Goal: Information Seeking & Learning: Learn about a topic

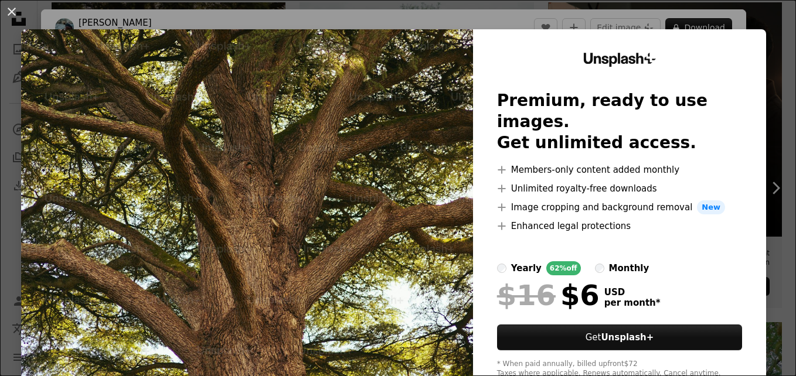
scroll to position [295, 0]
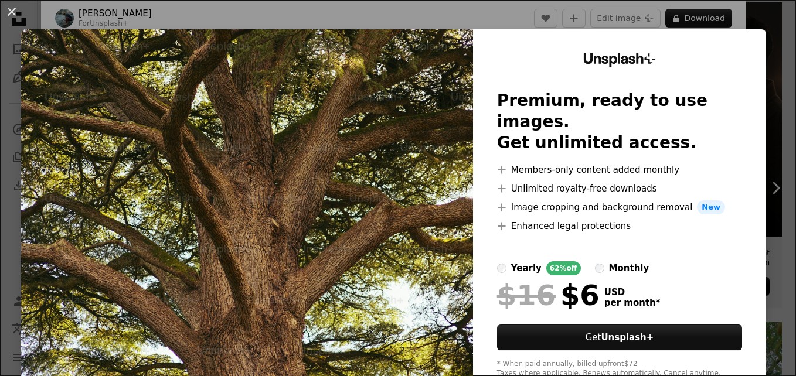
click at [760, 62] on div "An X shape Unsplash+ Premium, ready to use images. Get unlimited access. A plus…" at bounding box center [398, 188] width 796 height 376
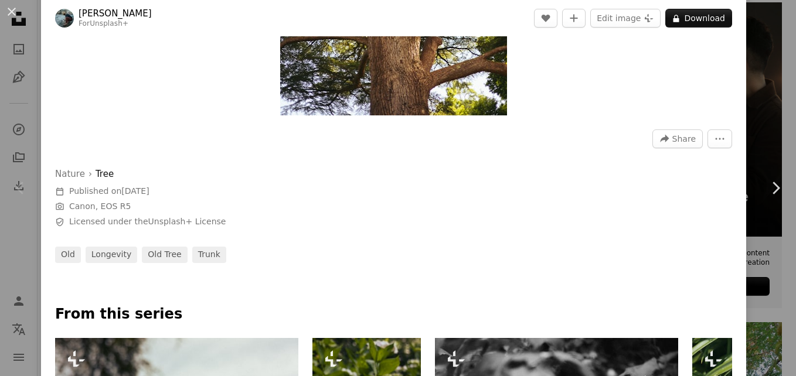
scroll to position [291, 0]
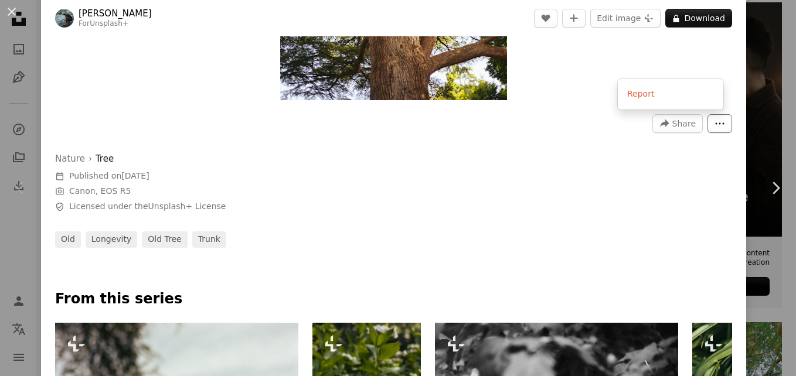
click at [714, 124] on icon "More Actions" at bounding box center [719, 123] width 11 height 11
click at [699, 17] on button "A lock Download" at bounding box center [698, 18] width 67 height 19
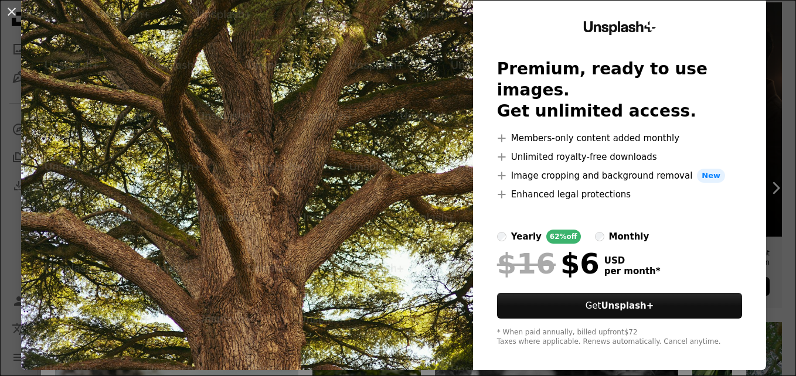
scroll to position [33, 0]
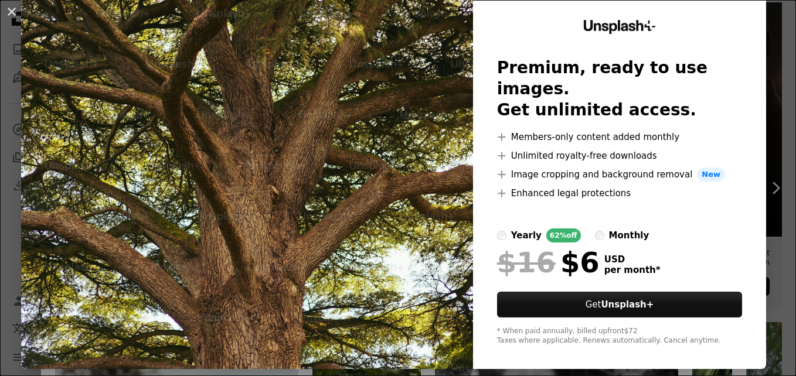
click at [770, 180] on div "An X shape Unsplash+ Premium, ready to use images. Get unlimited access. A plus…" at bounding box center [398, 188] width 796 height 376
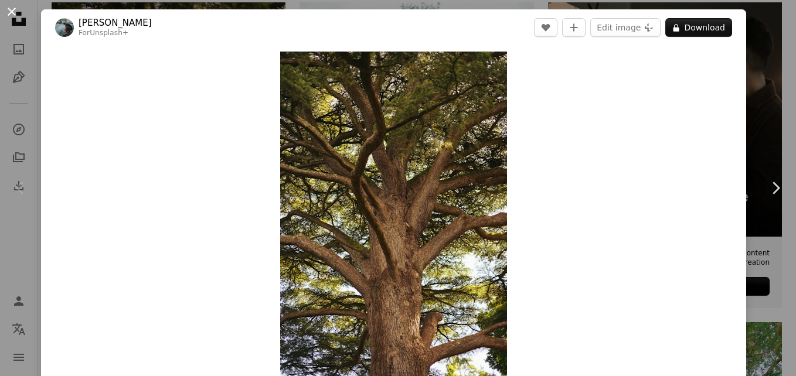
click at [7, 9] on button "An X shape" at bounding box center [12, 12] width 14 height 14
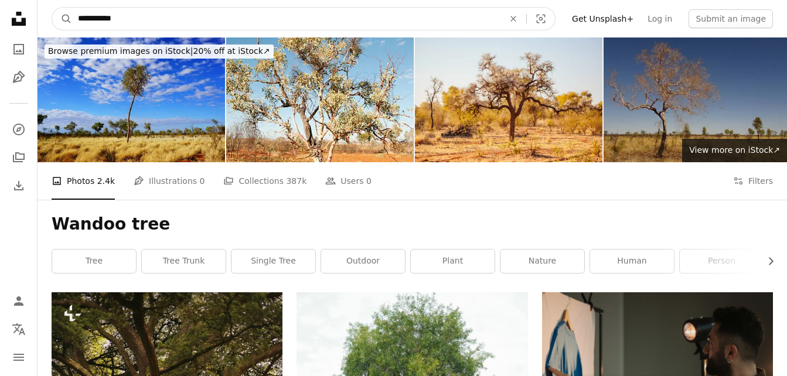
click at [145, 23] on input "**********" at bounding box center [286, 19] width 428 height 22
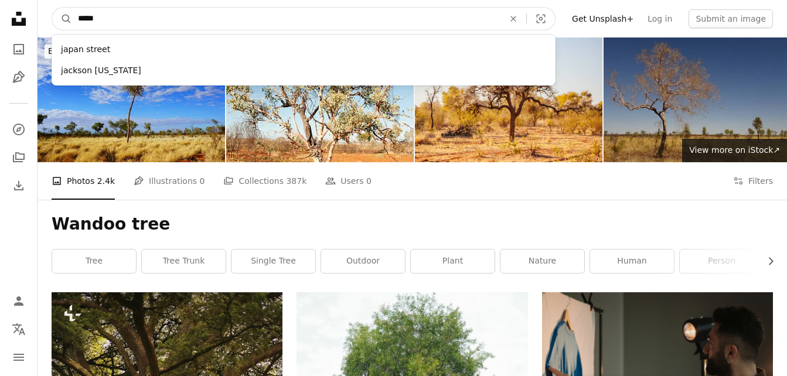
type input "******"
click button "A magnifying glass" at bounding box center [62, 19] width 20 height 22
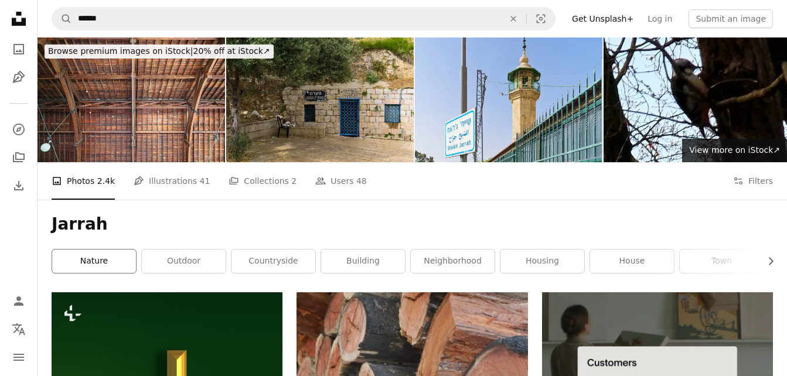
click at [97, 263] on link "nature" at bounding box center [94, 261] width 84 height 23
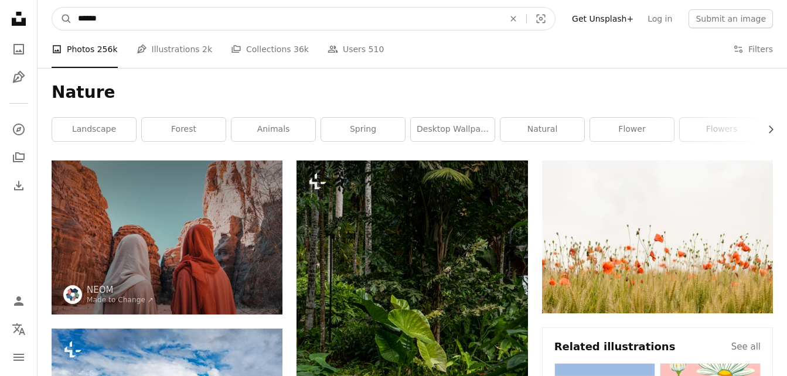
click at [161, 13] on input "******" at bounding box center [286, 19] width 428 height 22
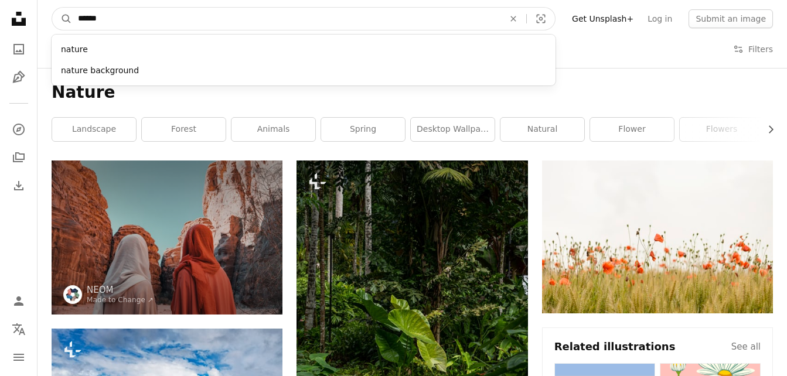
click at [161, 13] on input "******" at bounding box center [286, 19] width 428 height 22
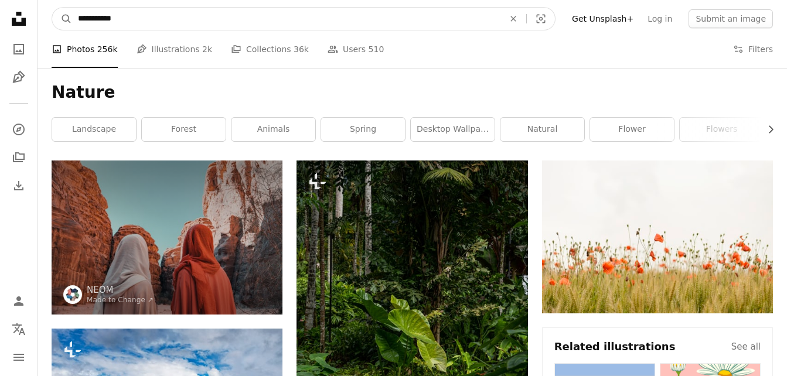
type input "**********"
click at [52, 8] on button "A magnifying glass" at bounding box center [62, 19] width 20 height 22
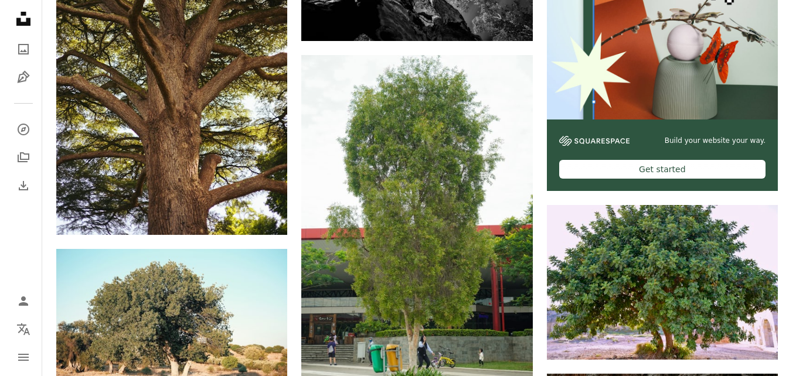
scroll to position [405, 0]
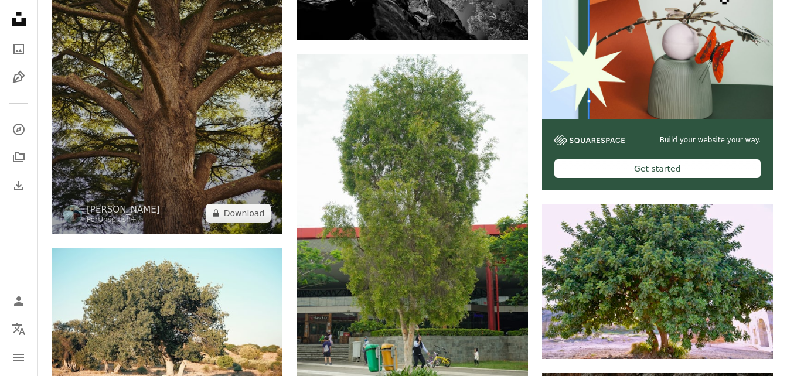
drag, startPoint x: 204, startPoint y: 145, endPoint x: 185, endPoint y: 139, distance: 19.5
click at [185, 139] on img at bounding box center [167, 60] width 231 height 346
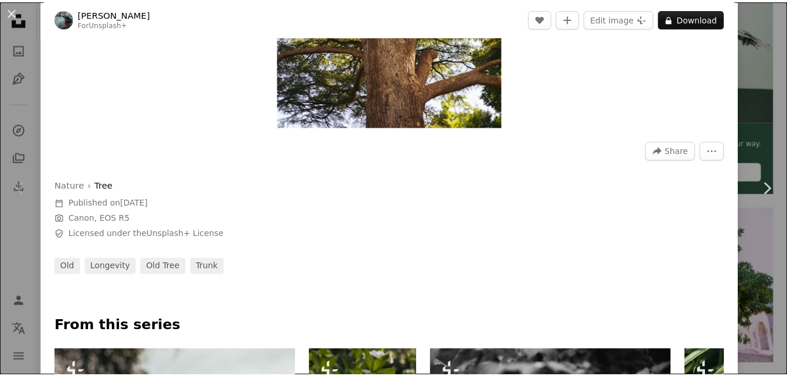
scroll to position [267, 0]
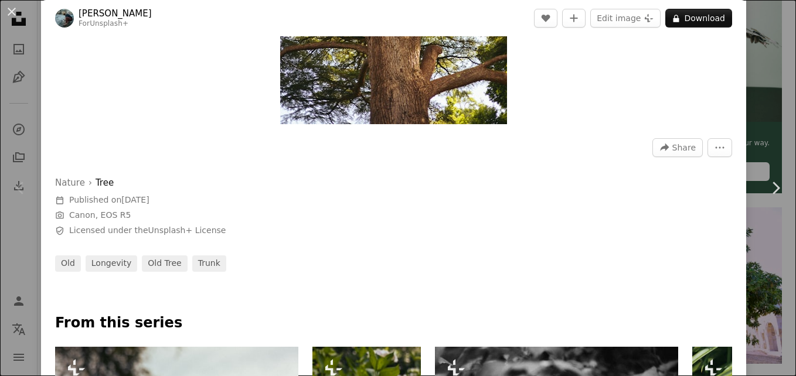
click at [745, 205] on div "An X shape Chevron left Chevron right [PERSON_NAME] For Unsplash+ A heart A plu…" at bounding box center [398, 188] width 796 height 376
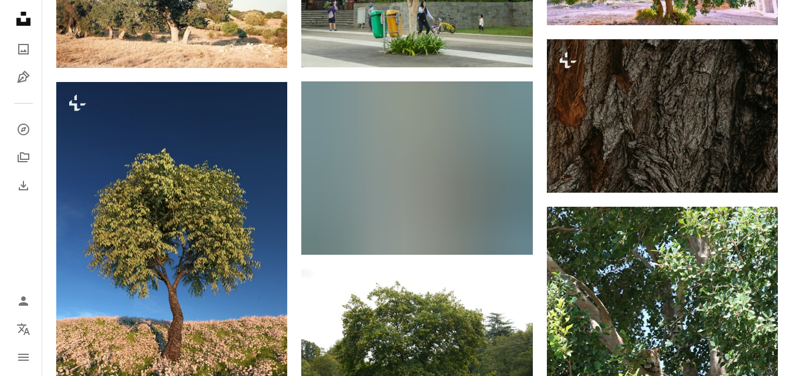
scroll to position [706, 0]
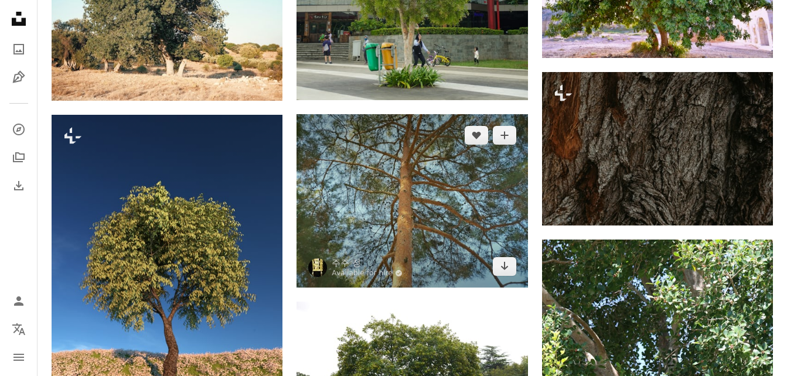
click at [462, 152] on img at bounding box center [412, 200] width 231 height 173
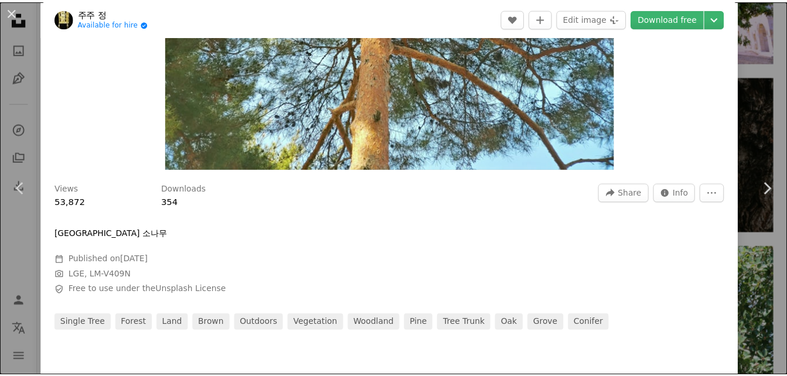
scroll to position [224, 0]
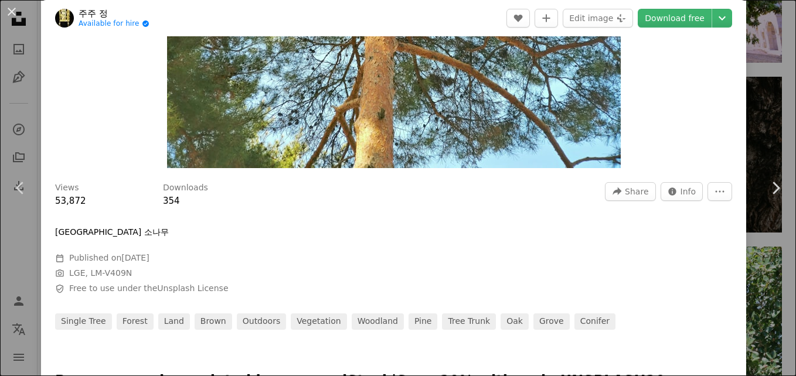
click at [748, 275] on div "An X shape Chevron left Chevron right 주주 정 Available for hire A checkmark insid…" at bounding box center [398, 188] width 796 height 376
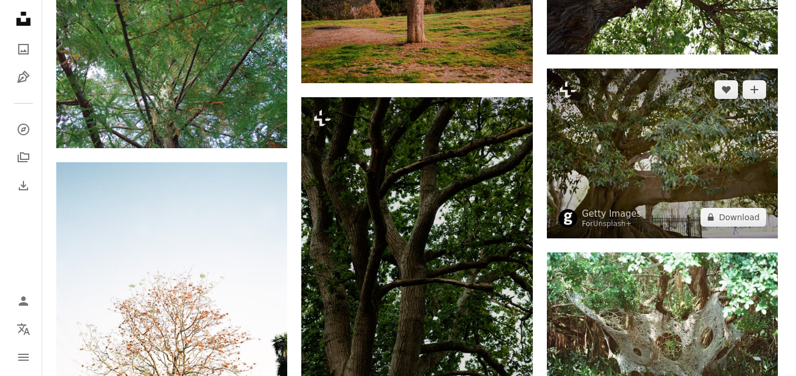
scroll to position [2142, 0]
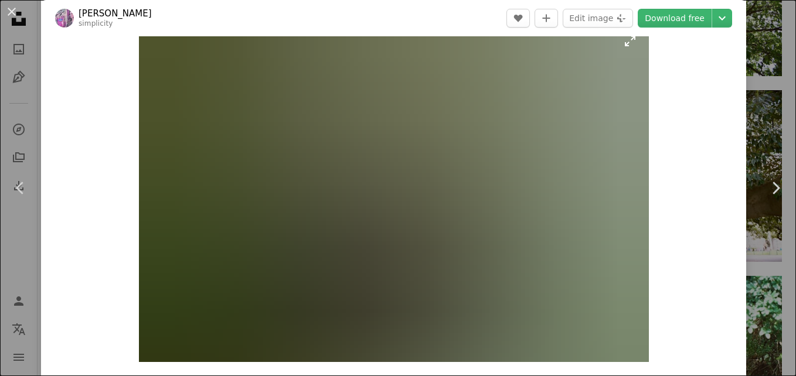
scroll to position [29, 0]
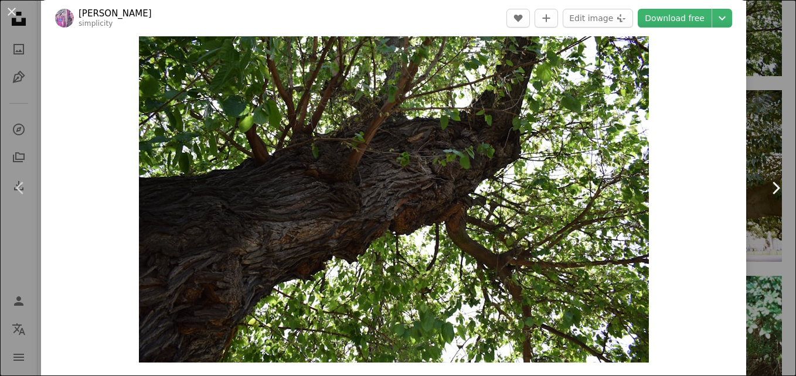
click at [758, 208] on link "Chevron right" at bounding box center [775, 188] width 41 height 113
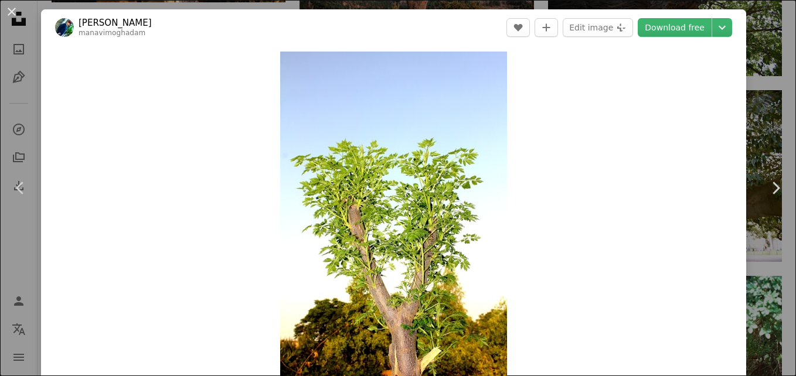
click at [748, 65] on div "An X shape Chevron left Chevron right [PERSON_NAME] manavimoghadam A heart A pl…" at bounding box center [398, 188] width 796 height 376
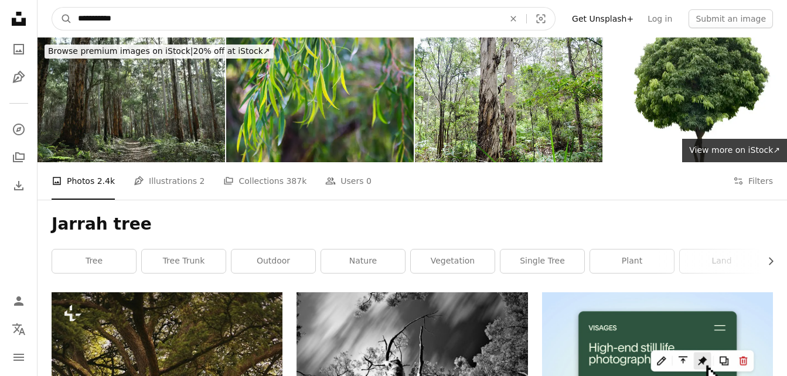
click at [162, 21] on input "**********" at bounding box center [286, 19] width 428 height 22
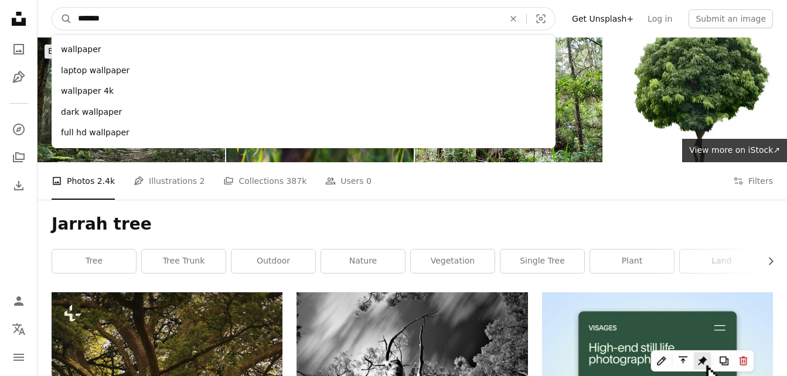
type input "*******"
click at [52, 8] on button "A magnifying glass" at bounding box center [62, 19] width 20 height 22
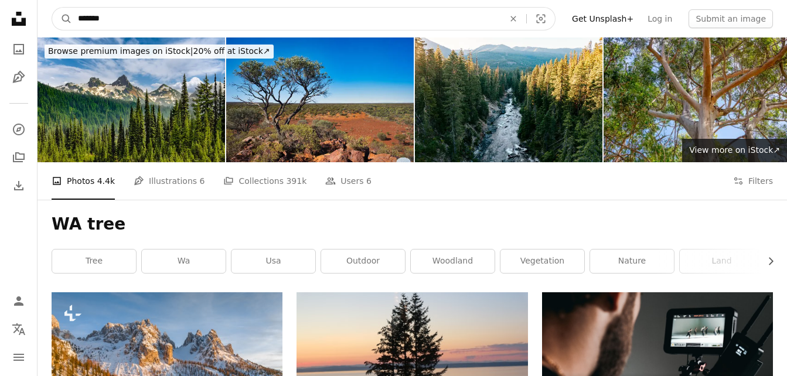
click at [91, 15] on input "*******" at bounding box center [286, 19] width 428 height 22
type input "**********"
click at [52, 8] on button "A magnifying glass" at bounding box center [62, 19] width 20 height 22
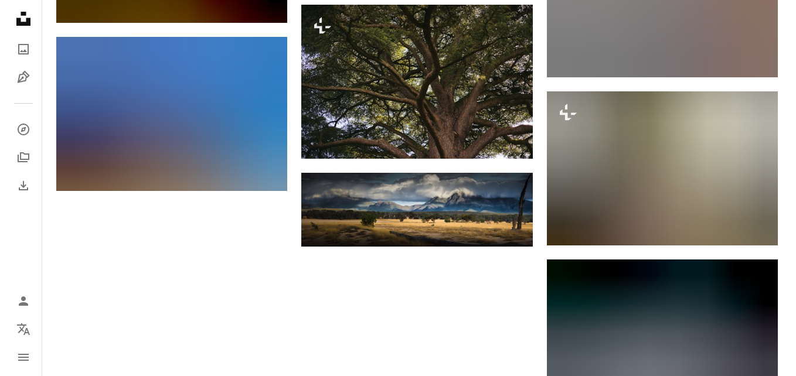
scroll to position [1427, 0]
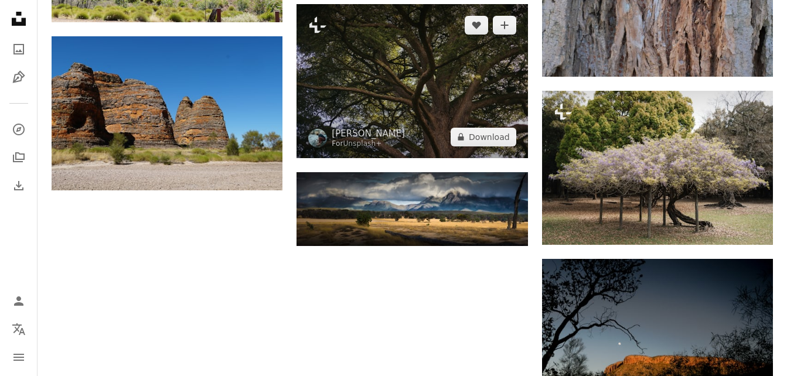
click at [421, 107] on img at bounding box center [412, 81] width 231 height 154
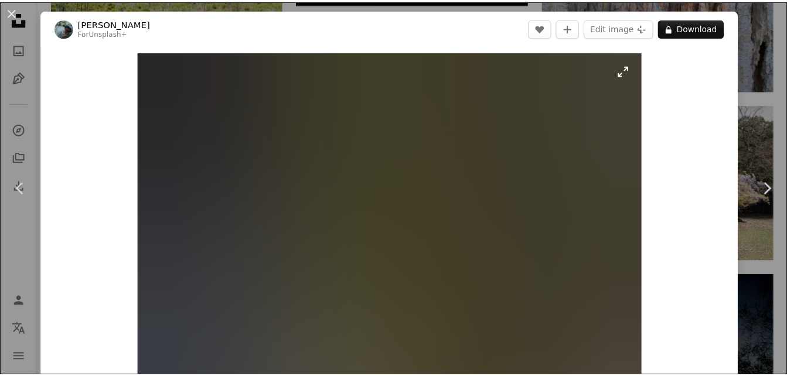
scroll to position [292, 0]
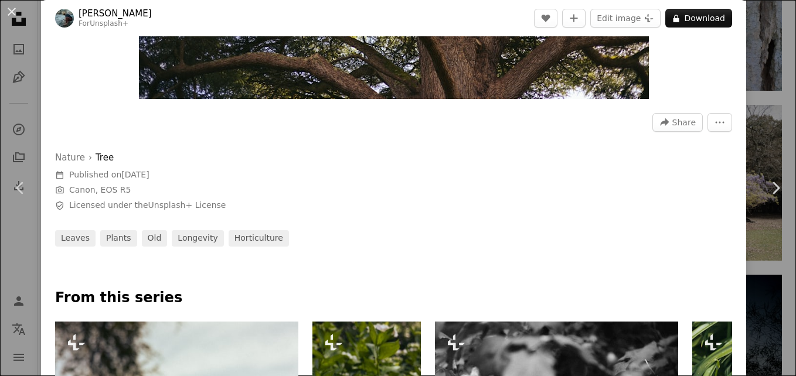
click at [755, 255] on div "An X shape Chevron left Chevron right [PERSON_NAME] For Unsplash+ A heart A plu…" at bounding box center [398, 188] width 796 height 376
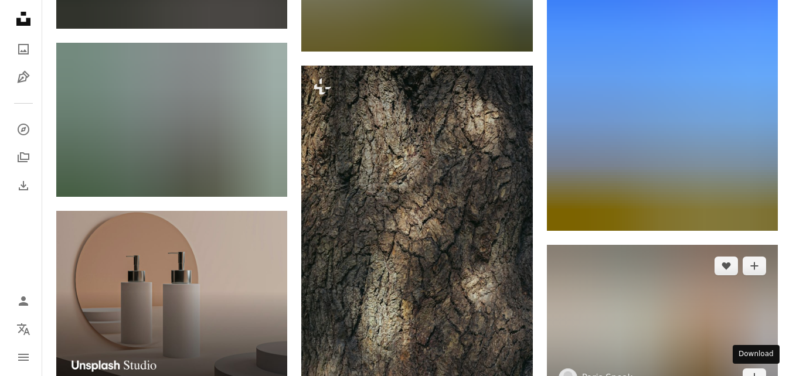
scroll to position [2117, 0]
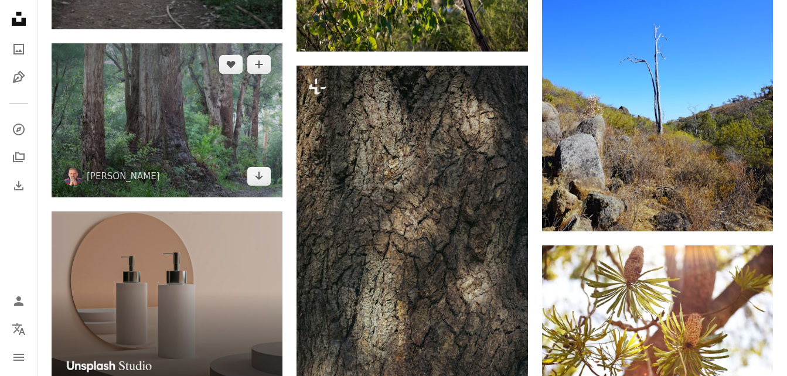
click at [200, 132] on img at bounding box center [167, 120] width 231 height 154
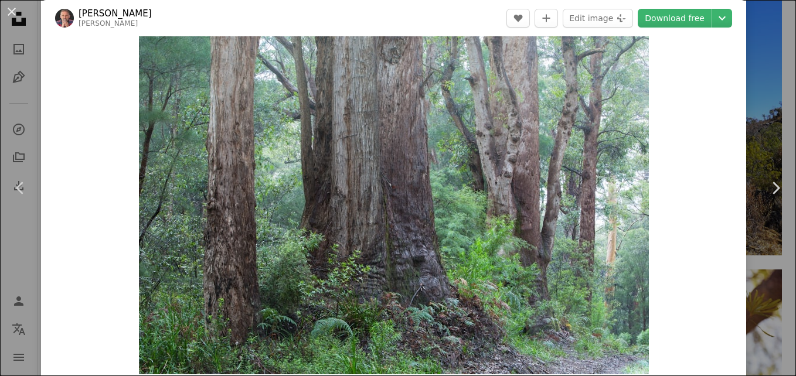
scroll to position [18, 0]
click at [770, 149] on link "Chevron right" at bounding box center [775, 188] width 41 height 113
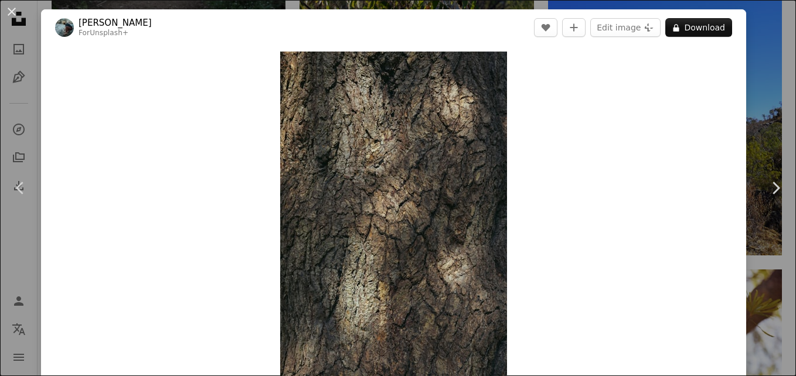
click at [760, 86] on div "An X shape Chevron left Chevron right [PERSON_NAME] For Unsplash+ A heart A plu…" at bounding box center [398, 188] width 796 height 376
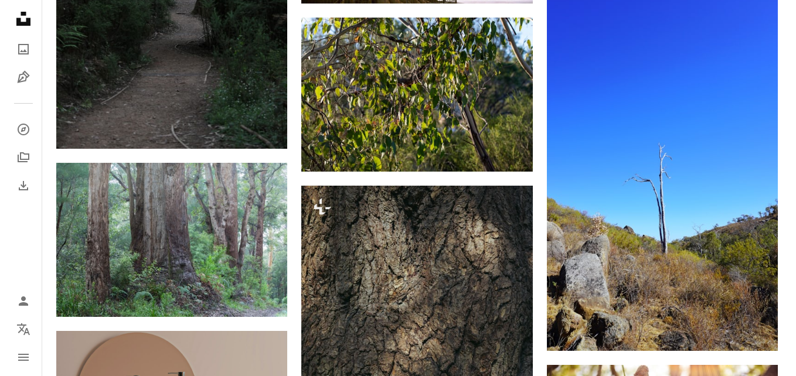
scroll to position [1995, 0]
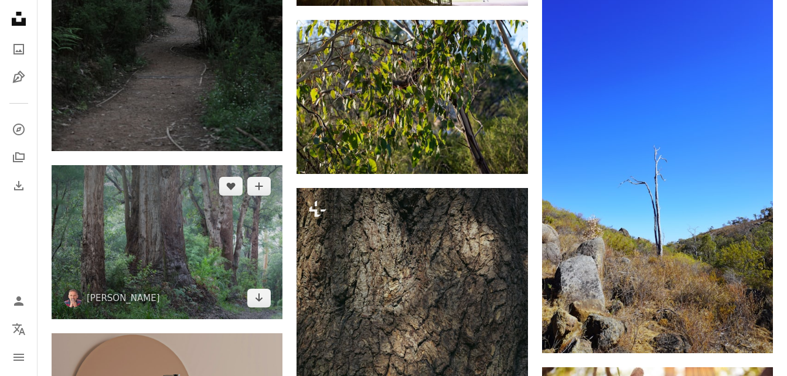
click at [233, 226] on img at bounding box center [167, 242] width 231 height 154
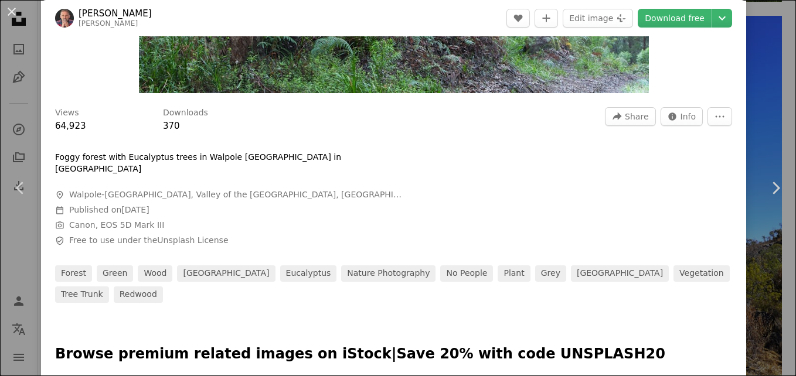
scroll to position [299, 0]
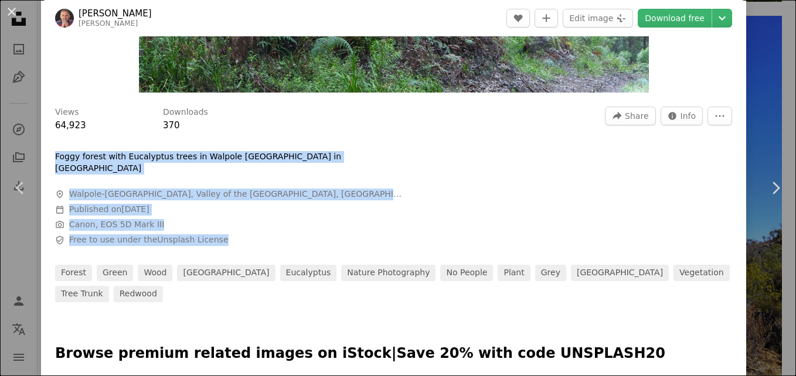
drag, startPoint x: 56, startPoint y: 158, endPoint x: 230, endPoint y: 233, distance: 189.7
click at [230, 233] on div "Foggy forest with Eucalyptus trees in [GEOGRAPHIC_DATA] in [GEOGRAPHIC_DATA] A …" at bounding box center [231, 198] width 352 height 95
drag, startPoint x: 230, startPoint y: 233, endPoint x: 214, endPoint y: 202, distance: 35.4
click at [214, 204] on span "Calendar outlined Published on [DATE]" at bounding box center [231, 210] width 352 height 12
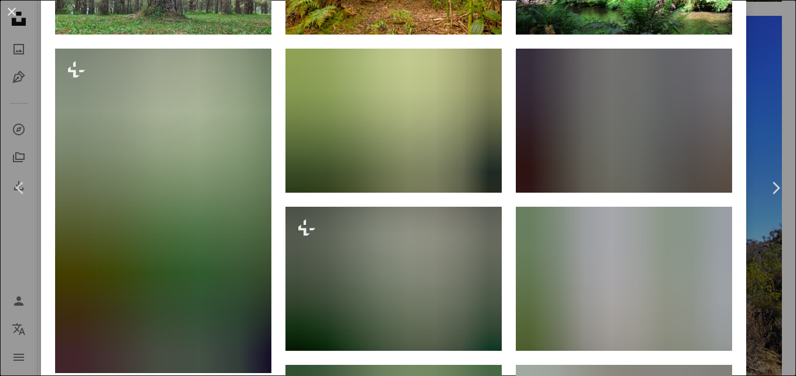
scroll to position [967, 0]
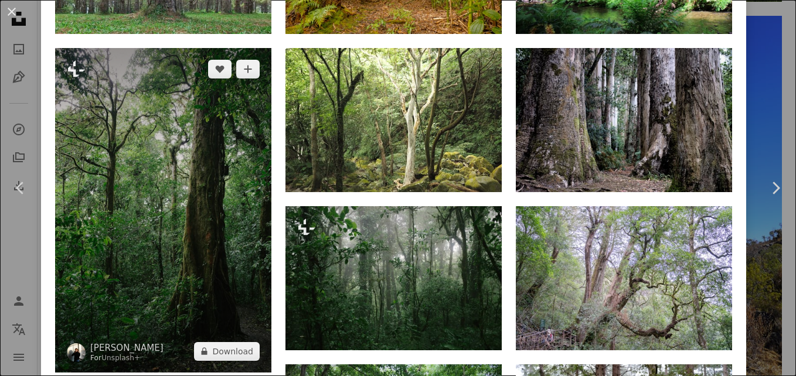
click at [184, 208] on img at bounding box center [163, 210] width 216 height 324
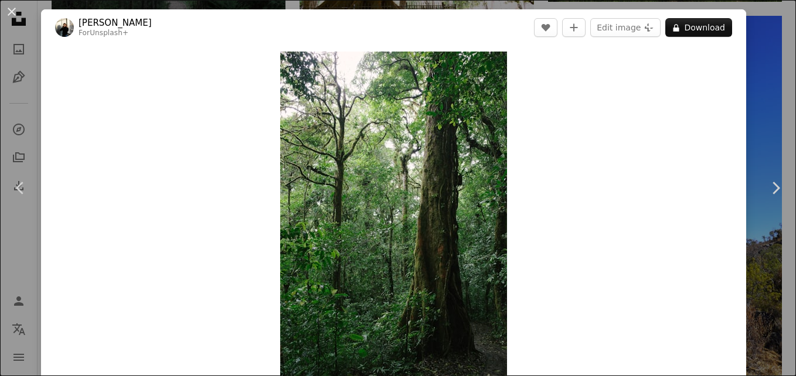
click at [757, 101] on div "An X shape Chevron left Chevron right [PERSON_NAME] For Unsplash+ A heart A plu…" at bounding box center [398, 188] width 796 height 376
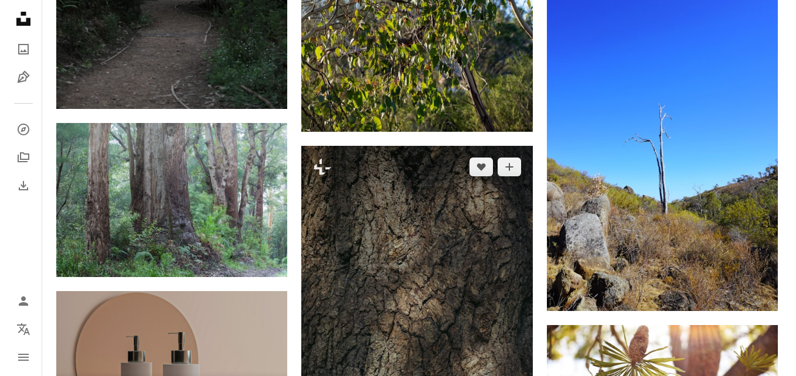
scroll to position [2038, 0]
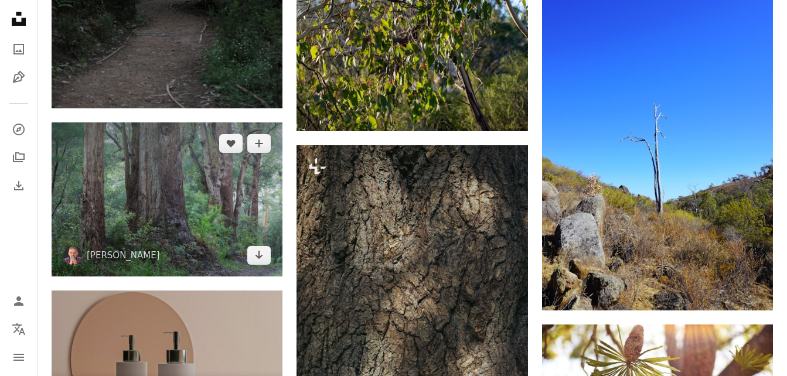
click at [222, 214] on img at bounding box center [167, 199] width 231 height 154
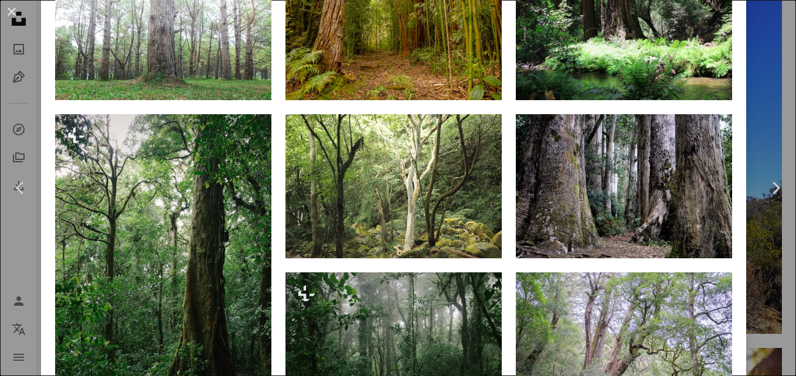
scroll to position [900, 0]
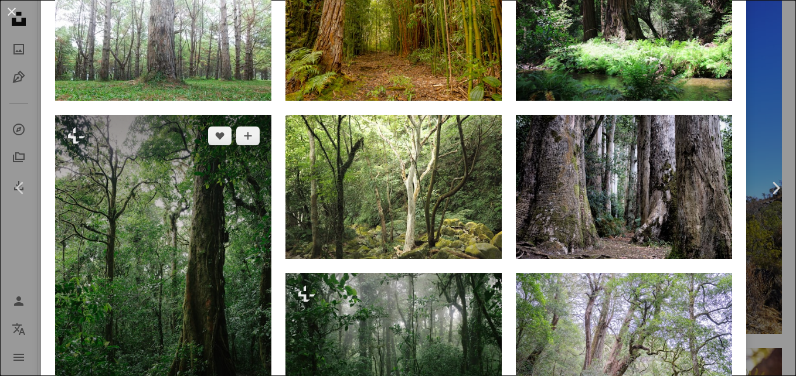
click at [230, 248] on img at bounding box center [163, 277] width 216 height 324
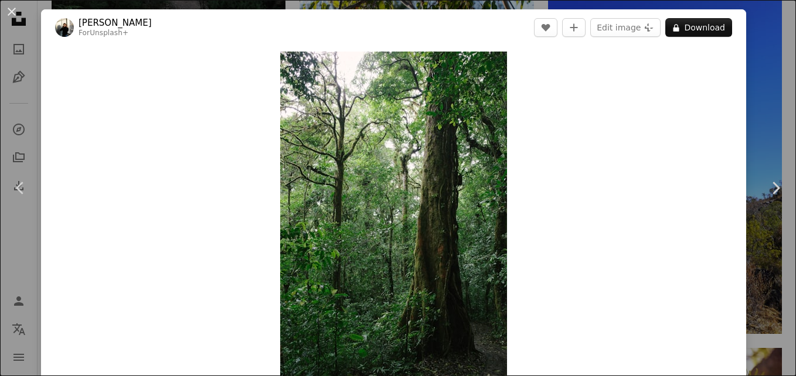
click at [754, 130] on div "An X shape Chevron left Chevron right [PERSON_NAME] For Unsplash+ A heart A plu…" at bounding box center [398, 188] width 796 height 376
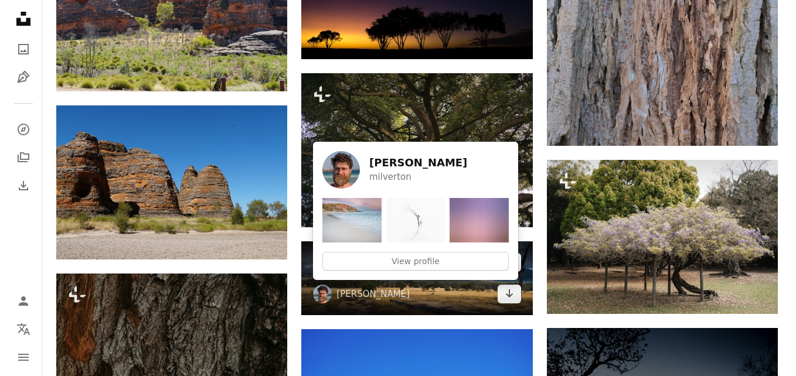
scroll to position [1355, 0]
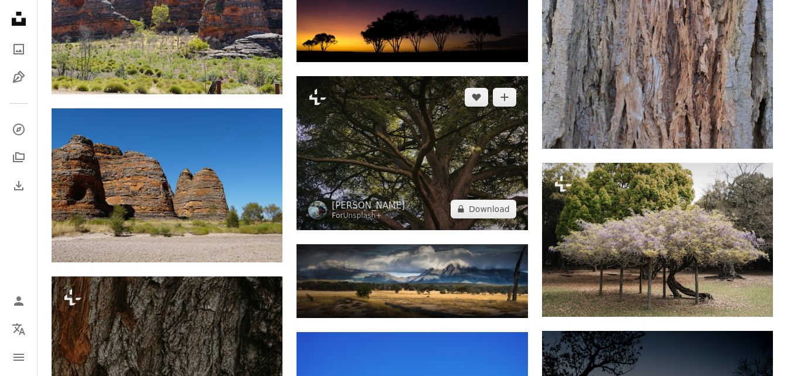
click at [418, 120] on img at bounding box center [412, 153] width 231 height 154
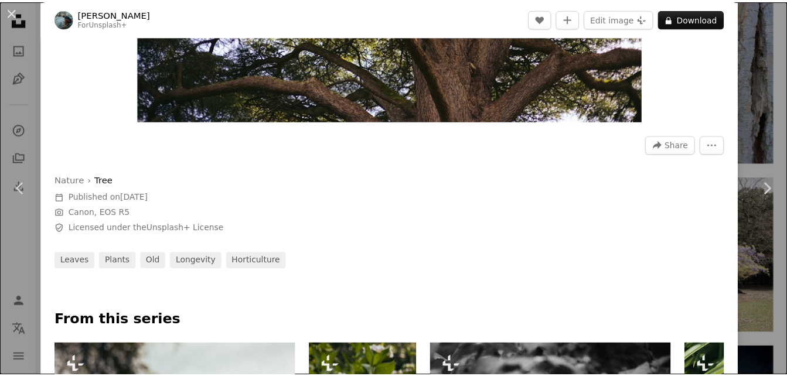
scroll to position [272, 0]
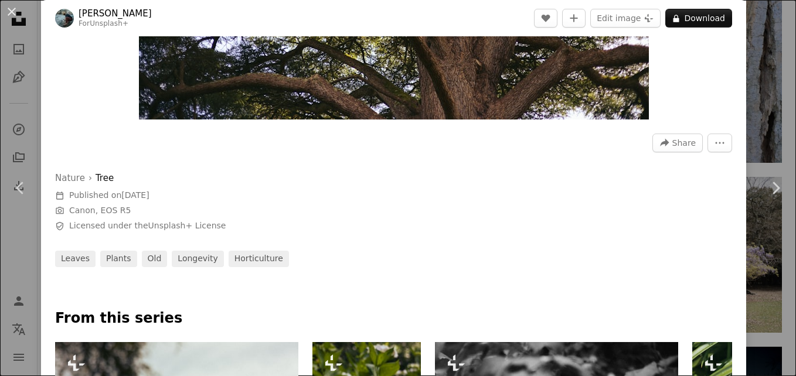
click at [761, 254] on div "An X shape Chevron left Chevron right [PERSON_NAME] For Unsplash+ A heart A plu…" at bounding box center [398, 188] width 796 height 376
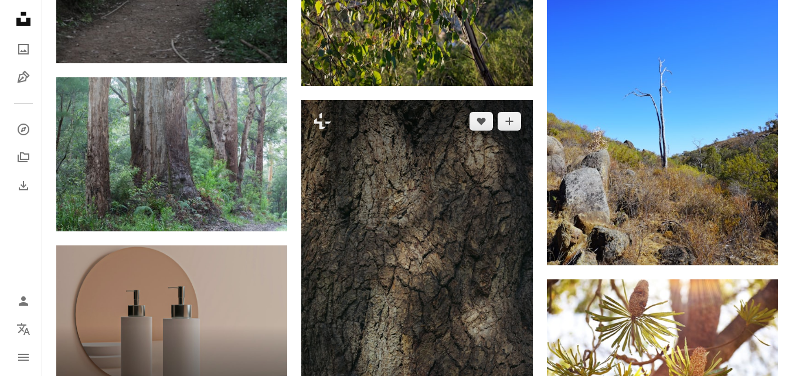
scroll to position [2084, 0]
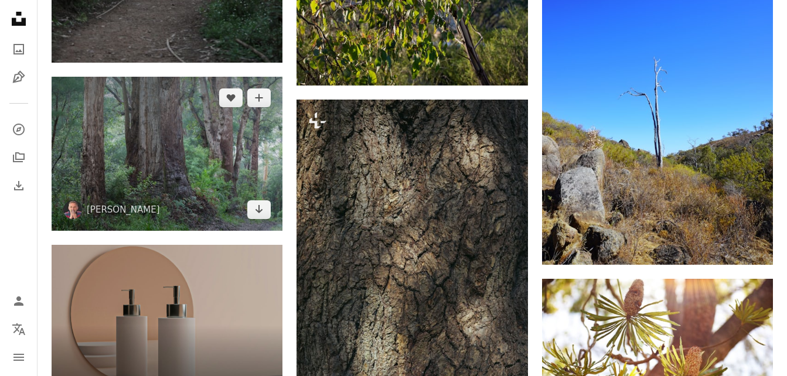
click at [244, 169] on img at bounding box center [167, 154] width 231 height 154
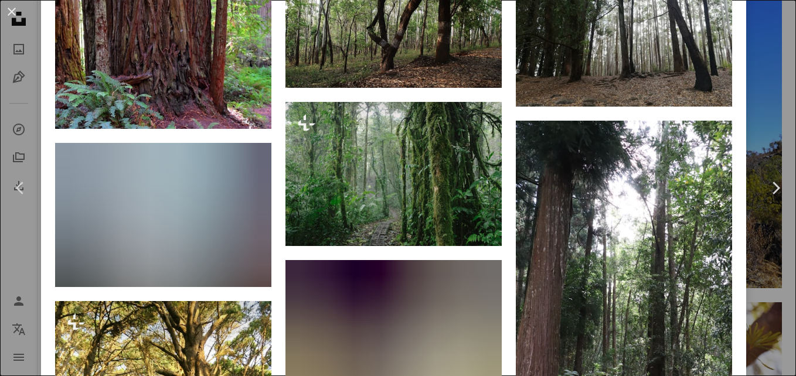
scroll to position [1865, 0]
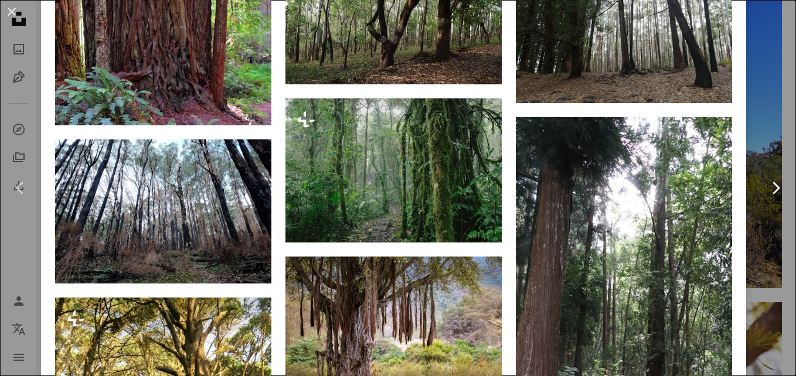
click at [755, 234] on link "Chevron right" at bounding box center [775, 188] width 41 height 113
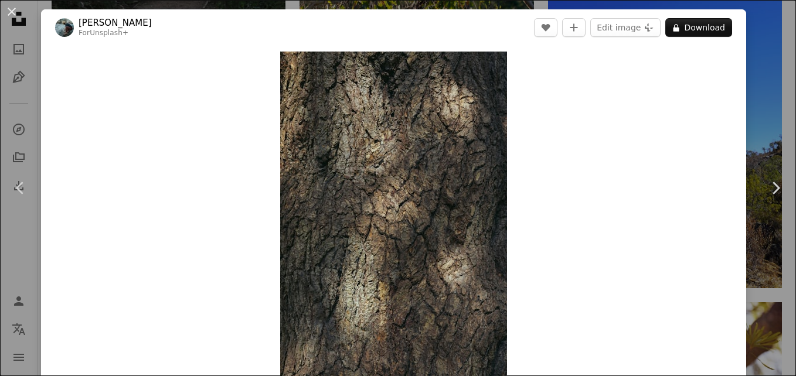
click at [324, 4] on div "An X shape Chevron left Chevron right [PERSON_NAME] For Unsplash+ A heart A plu…" at bounding box center [398, 188] width 796 height 376
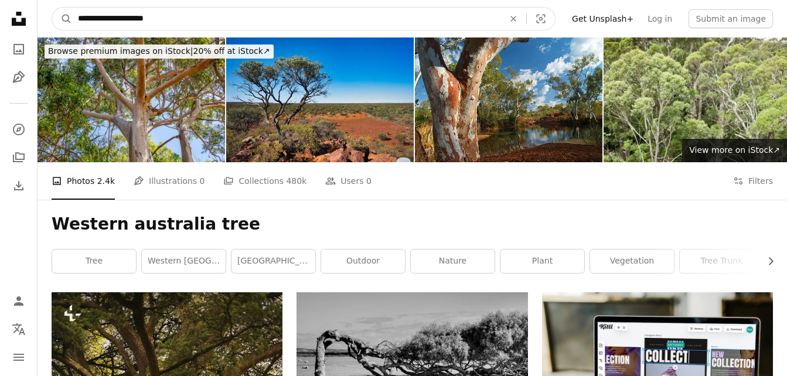
click at [180, 17] on input "**********" at bounding box center [286, 19] width 428 height 22
type input "**********"
click at [52, 8] on button "A magnifying glass" at bounding box center [62, 19] width 20 height 22
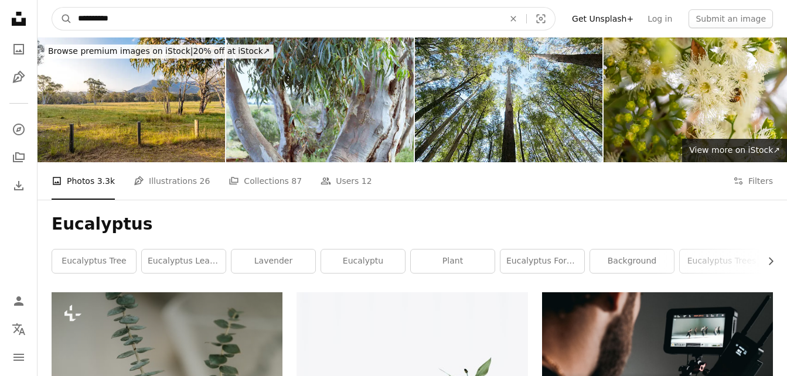
click at [164, 18] on input "**********" at bounding box center [286, 19] width 428 height 22
type input "**********"
click at [52, 8] on button "A magnifying glass" at bounding box center [62, 19] width 20 height 22
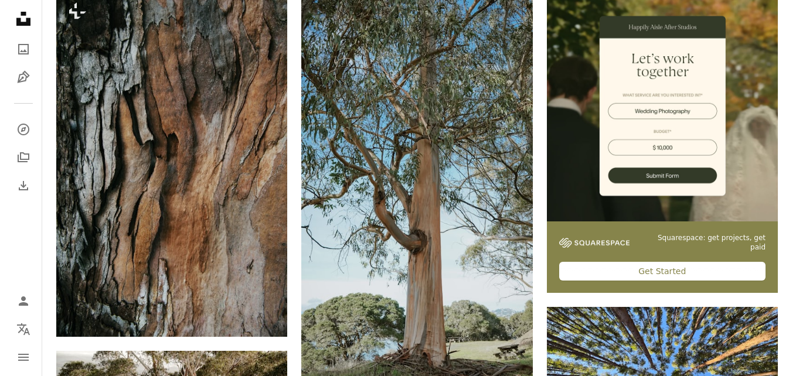
scroll to position [310, 0]
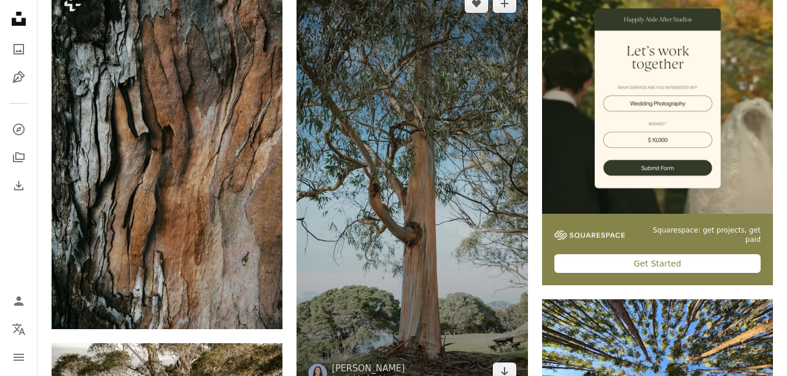
click at [427, 250] on img at bounding box center [412, 187] width 231 height 411
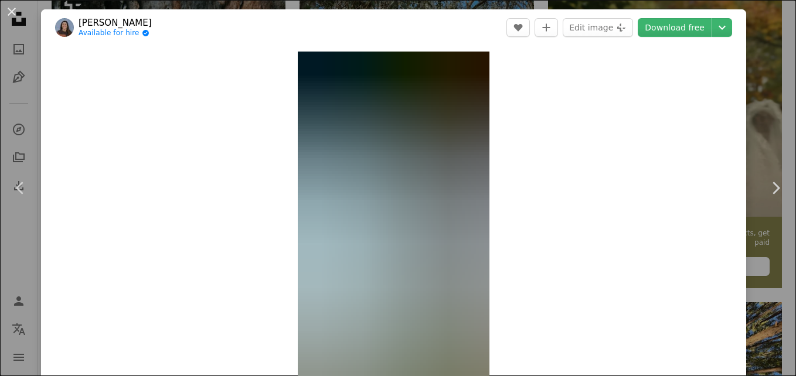
scroll to position [53, 0]
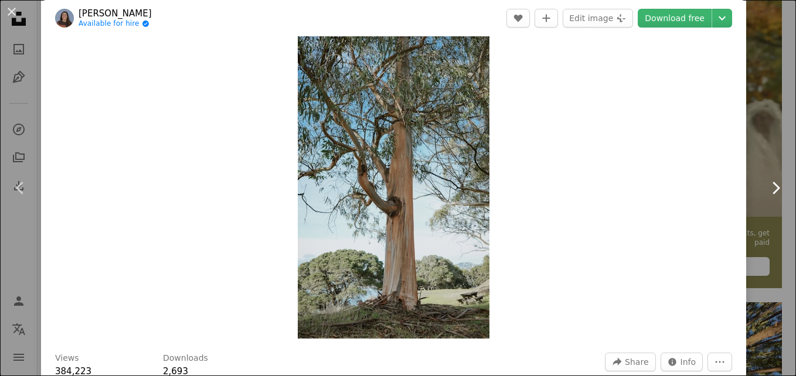
click at [755, 144] on link "Chevron right" at bounding box center [775, 188] width 41 height 113
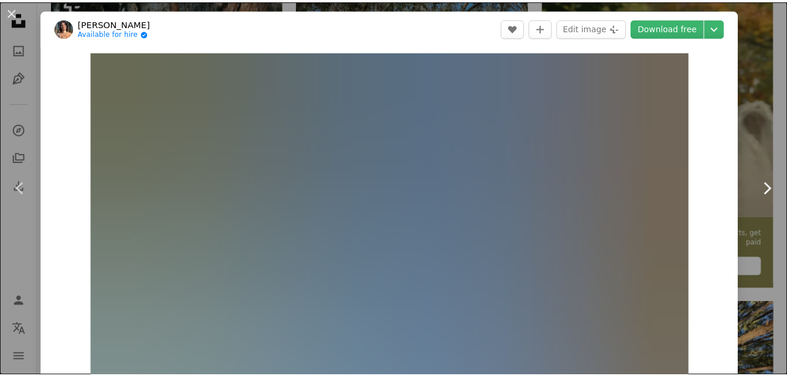
scroll to position [38, 0]
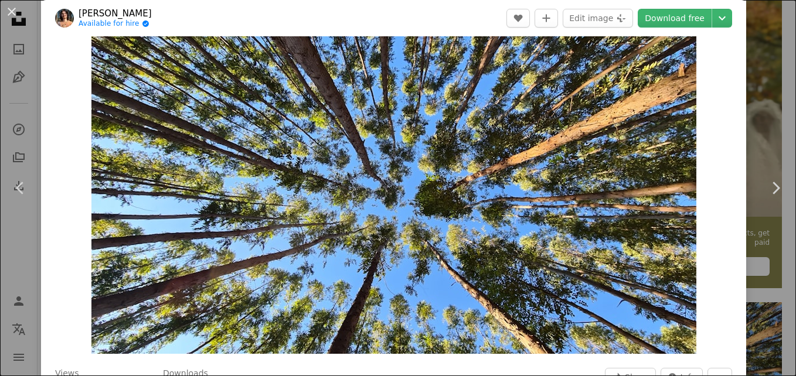
click at [753, 18] on div "An X shape Chevron left Chevron right [PERSON_NAME] Available for hire A checkm…" at bounding box center [398, 188] width 796 height 376
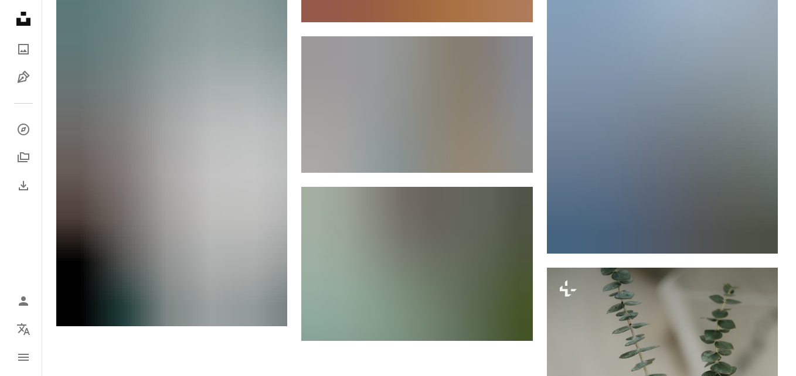
scroll to position [1734, 0]
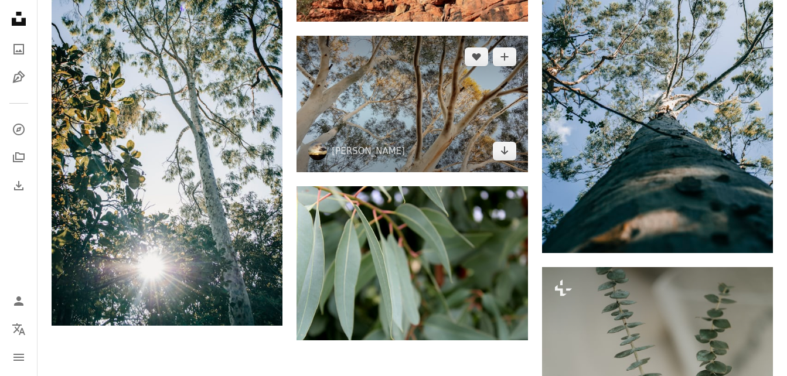
click at [441, 105] on img at bounding box center [412, 104] width 231 height 137
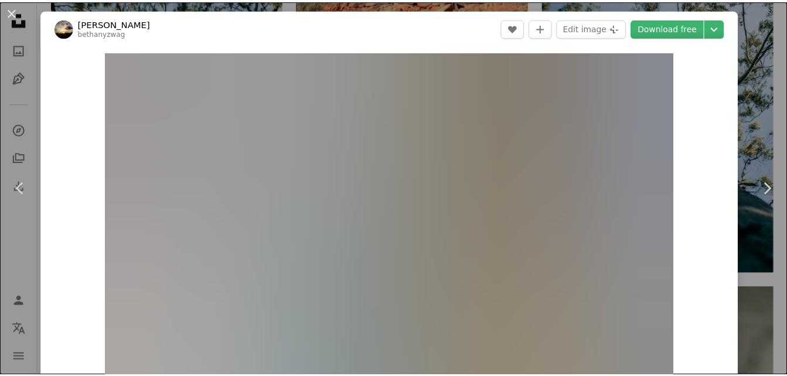
scroll to position [201, 0]
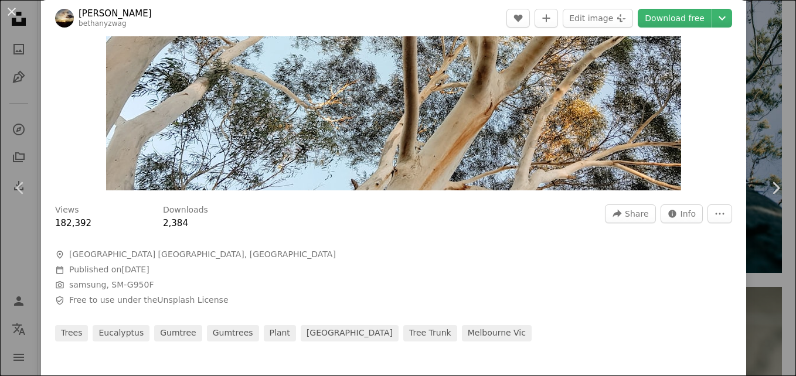
click at [756, 111] on div "An X shape Chevron left Chevron right [PERSON_NAME] Zwag bethanyzwag A heart A …" at bounding box center [398, 188] width 796 height 376
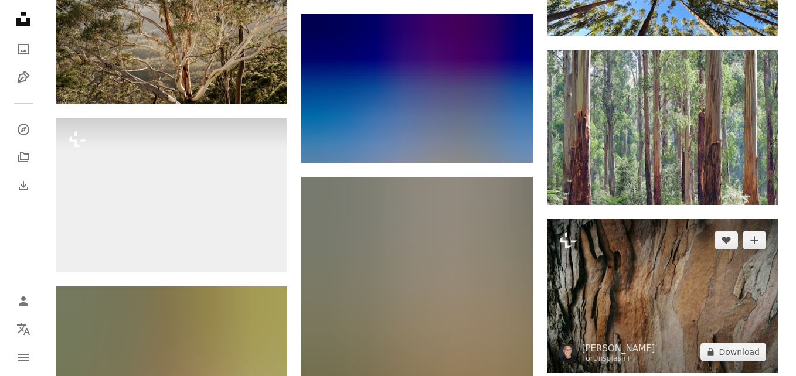
scroll to position [703, 0]
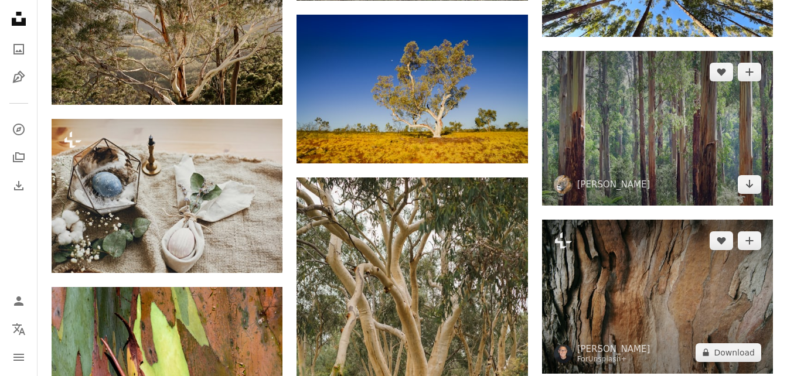
click at [675, 113] on img at bounding box center [657, 128] width 231 height 155
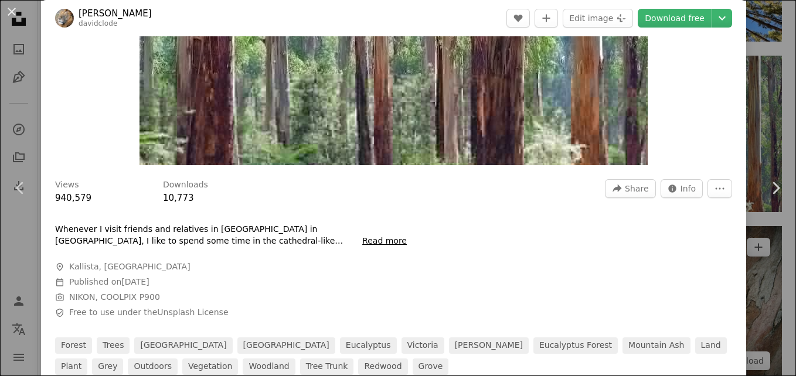
scroll to position [226, 0]
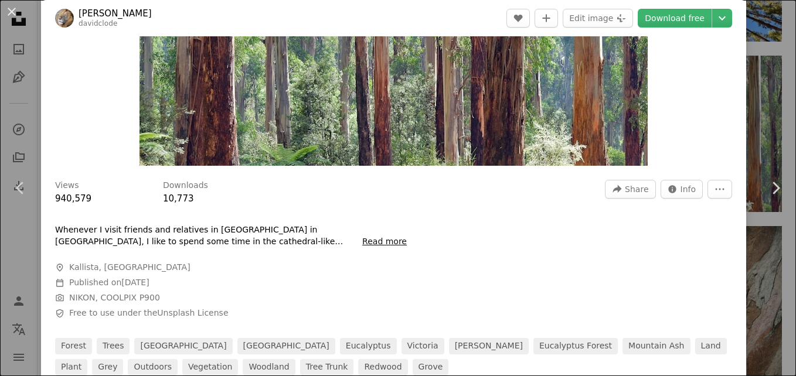
click at [368, 238] on button "Read more" at bounding box center [384, 242] width 45 height 12
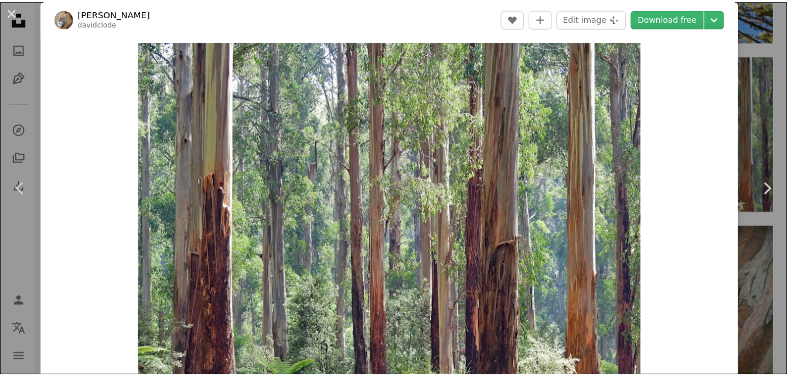
scroll to position [11, 0]
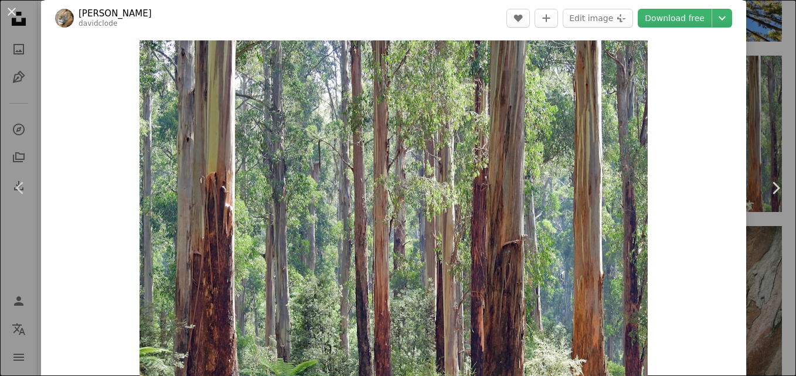
click at [747, 97] on div "An X shape Chevron left Chevron right [PERSON_NAME] davidclode A heart A plus s…" at bounding box center [398, 188] width 796 height 376
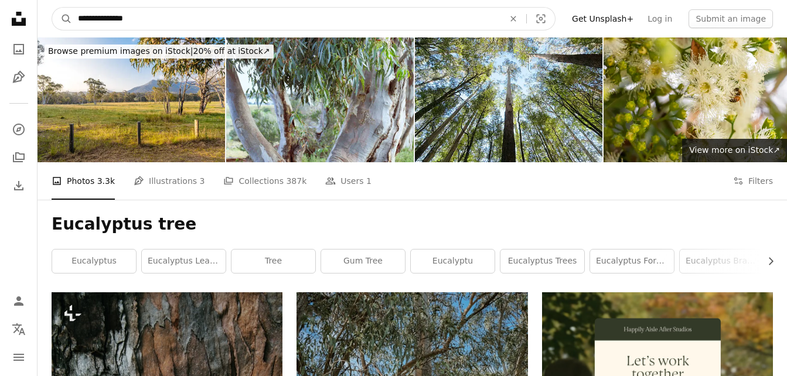
click at [197, 22] on input "**********" at bounding box center [286, 19] width 428 height 22
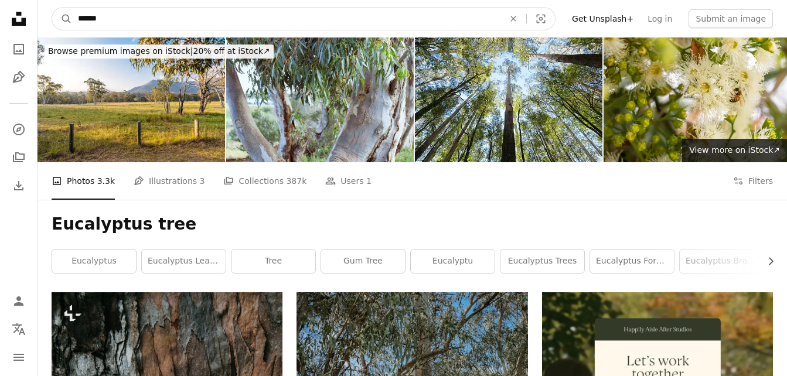
type input "*****"
click at [52, 8] on button "A magnifying glass" at bounding box center [62, 19] width 20 height 22
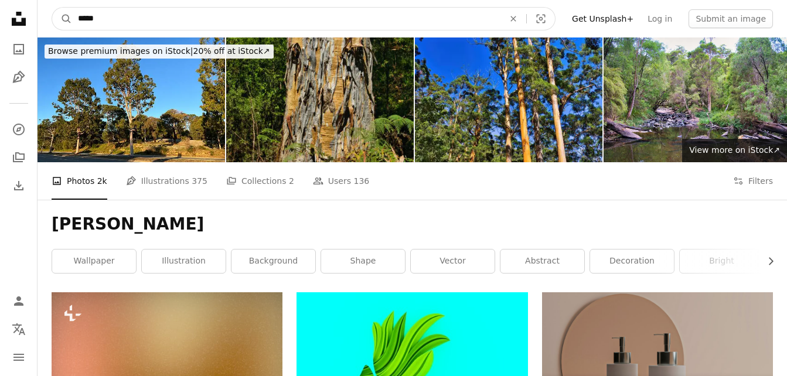
click at [176, 23] on input "*****" at bounding box center [286, 19] width 428 height 22
type input "**********"
click button "A magnifying glass" at bounding box center [62, 19] width 20 height 22
